Goal: Navigation & Orientation: Find specific page/section

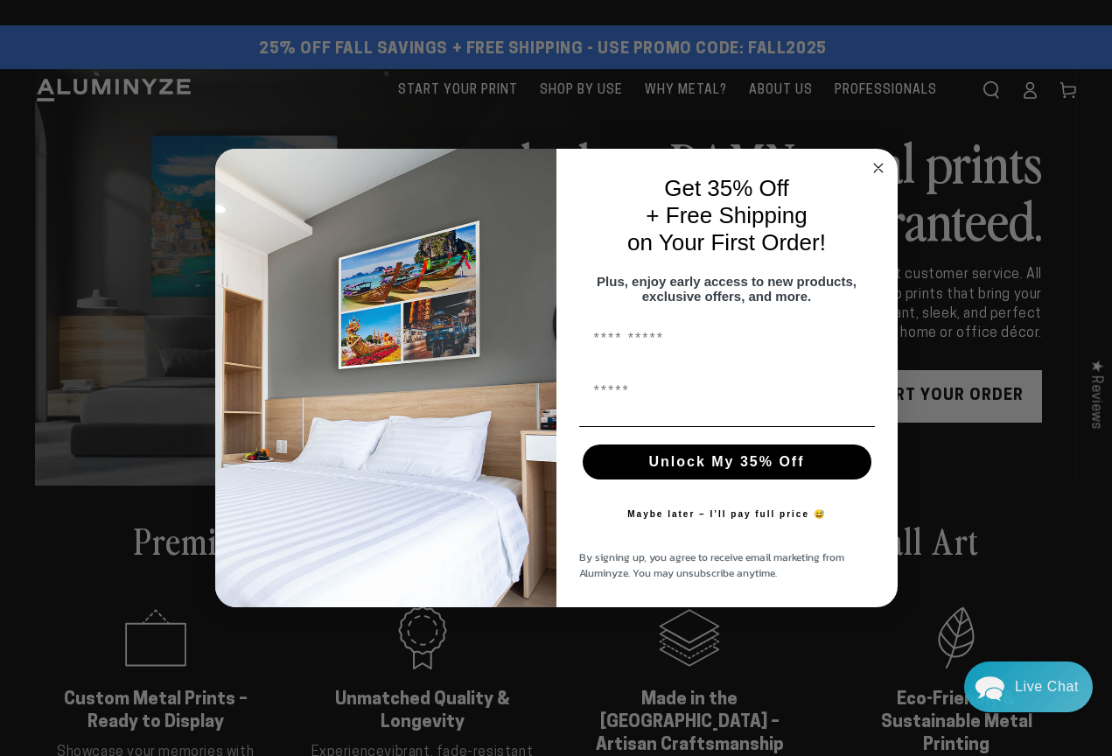
click at [878, 158] on circle "Close dialog" at bounding box center [878, 168] width 20 height 20
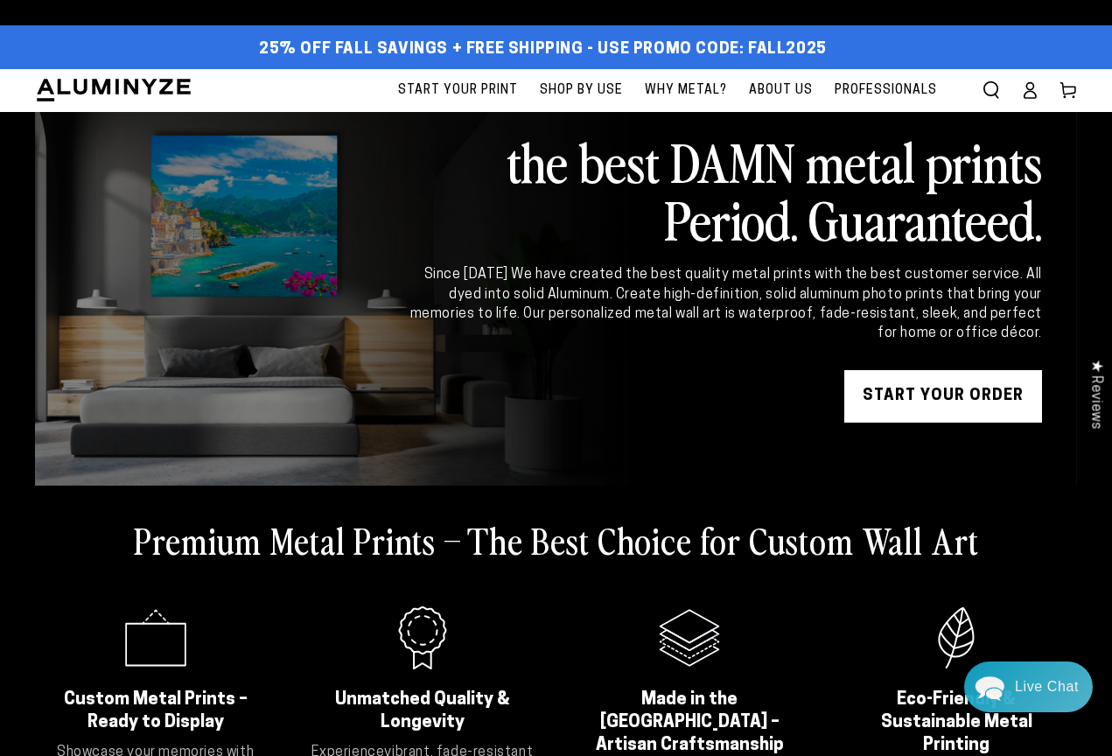
click at [867, 81] on span "Professionals" at bounding box center [886, 91] width 102 height 22
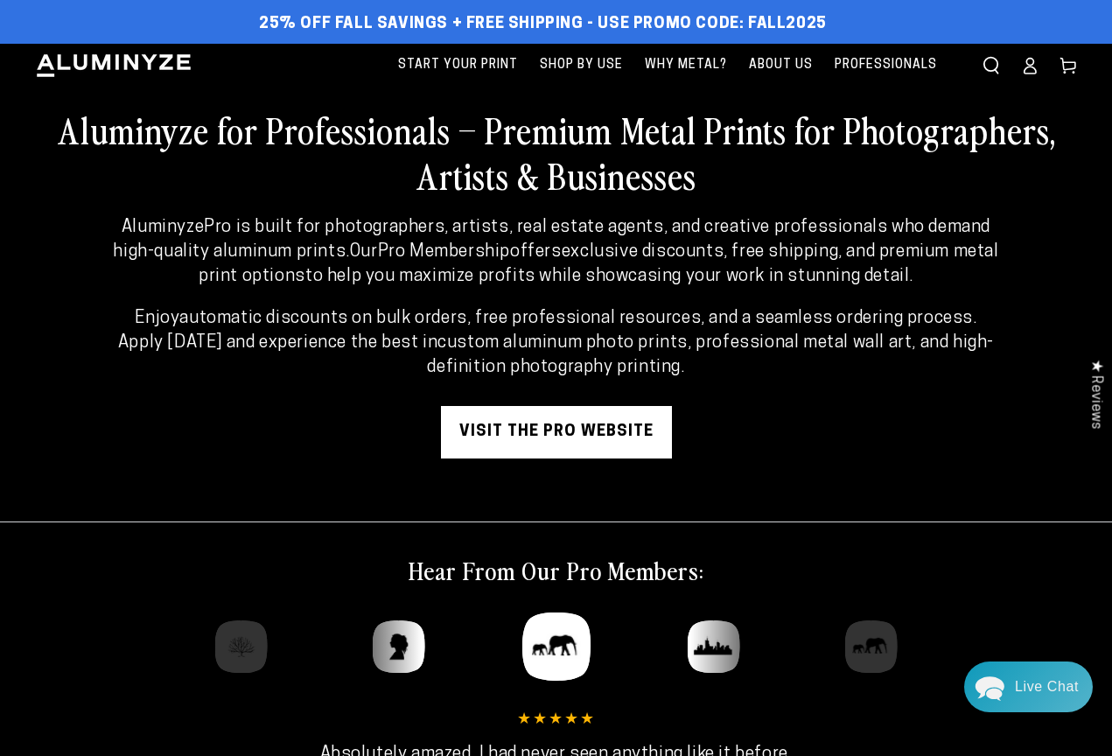
click at [595, 433] on link "visit the pro website" at bounding box center [556, 432] width 231 height 52
